Goal: Transaction & Acquisition: Purchase product/service

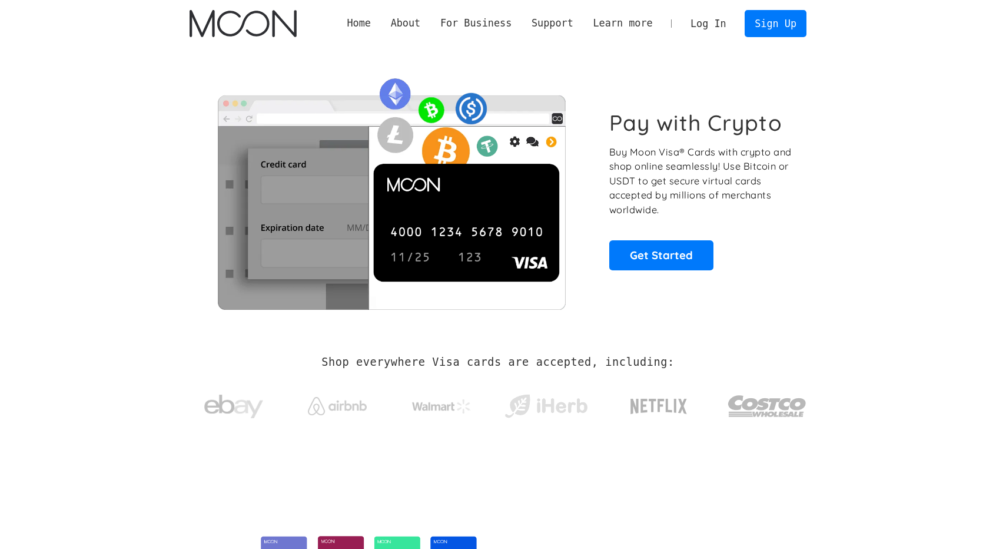
drag, startPoint x: 0, startPoint y: 0, endPoint x: 716, endPoint y: 22, distance: 716.5
click at [716, 22] on link "Log In" at bounding box center [708, 24] width 55 height 26
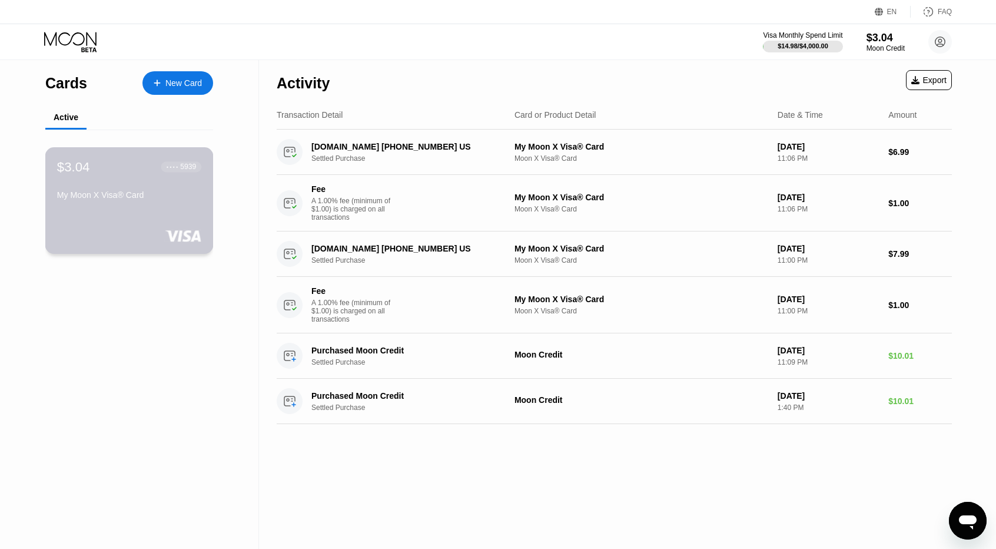
click at [97, 193] on div "$3.04 ● ● ● ● 5939 My Moon X Visa® Card" at bounding box center [129, 181] width 144 height 45
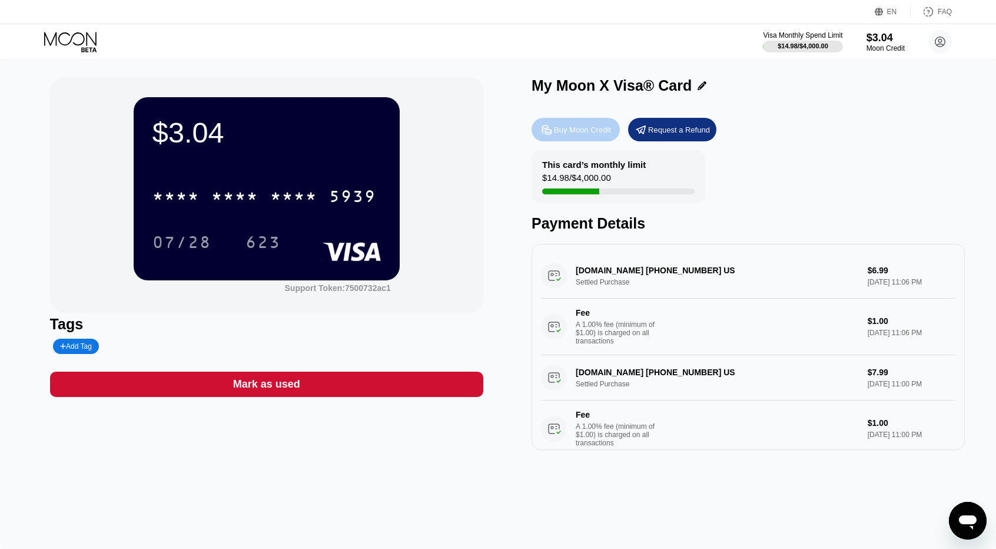
click at [588, 139] on div "Buy Moon Credit" at bounding box center [576, 130] width 88 height 24
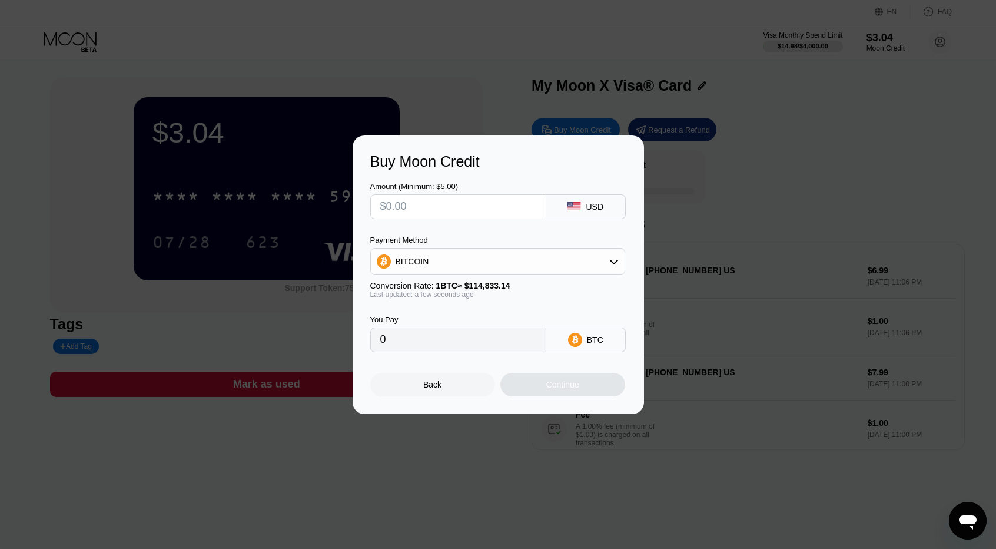
click at [510, 204] on input "text" at bounding box center [458, 207] width 156 height 24
type input "$7"
type input "0.00006096"
type input "$7"
click at [428, 385] on div "Back" at bounding box center [432, 384] width 18 height 9
